Goal: Task Accomplishment & Management: Manage account settings

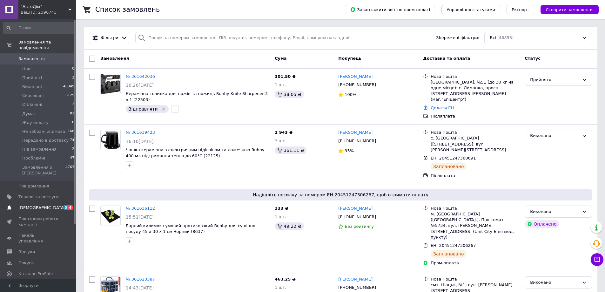
click at [31, 205] on span "[DEMOGRAPHIC_DATA]" at bounding box center [41, 208] width 47 height 6
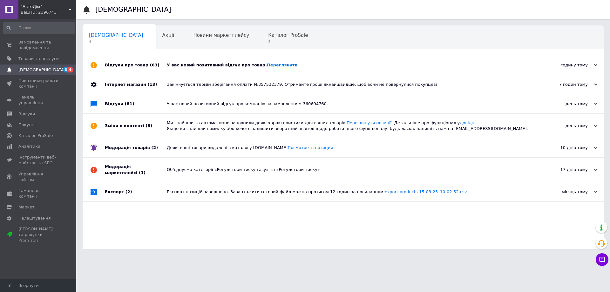
click at [598, 66] on div "годину тому [DATE]" at bounding box center [569, 65] width 70 height 19
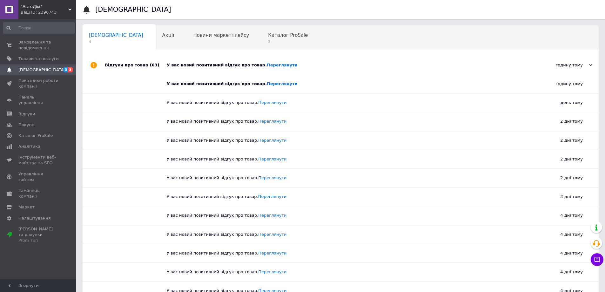
click at [598, 66] on div "годину тому [DATE]" at bounding box center [564, 65] width 70 height 19
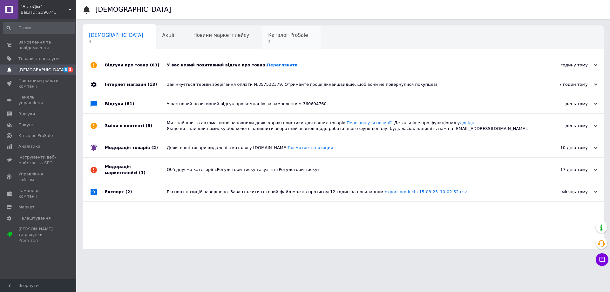
click at [262, 39] on div "Каталог ProSale 3" at bounding box center [291, 38] width 59 height 24
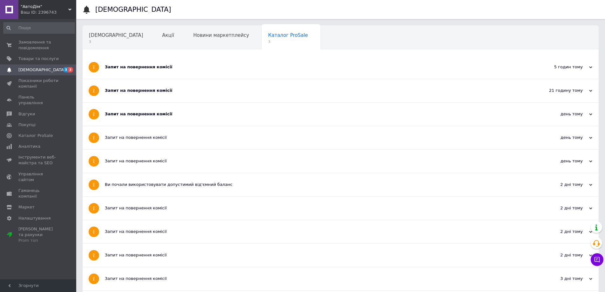
click at [130, 114] on div "Запит на повернення комісії" at bounding box center [317, 114] width 424 height 6
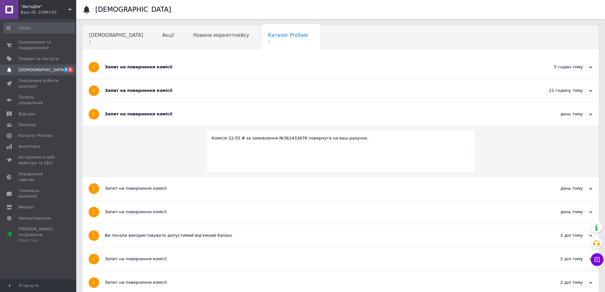
click at [138, 93] on div "Запит на повернення комісії" at bounding box center [317, 91] width 424 height 6
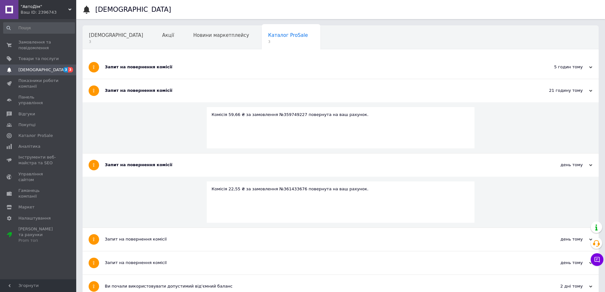
click at [141, 63] on div "Запит на повернення комісії" at bounding box center [317, 67] width 424 height 23
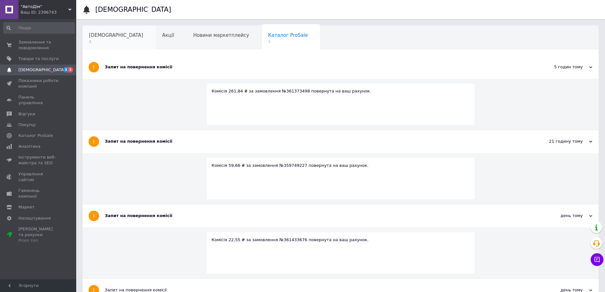
click at [113, 42] on span "3" at bounding box center [116, 41] width 54 height 5
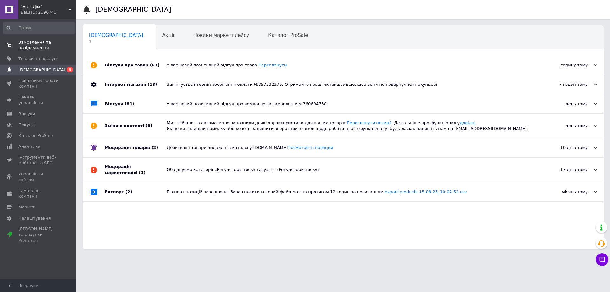
click at [28, 46] on span "Замовлення та повідомлення" at bounding box center [38, 44] width 40 height 11
